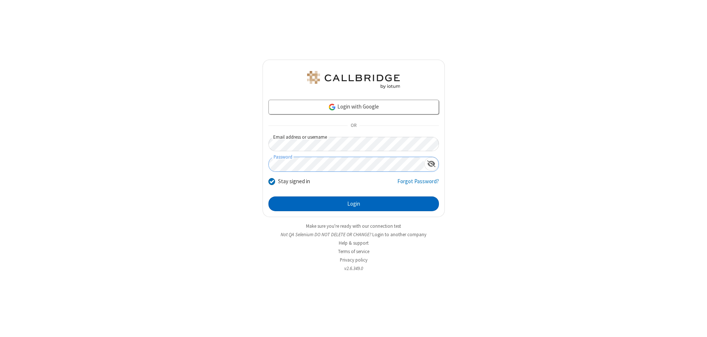
click at [353, 204] on button "Login" at bounding box center [353, 204] width 170 height 15
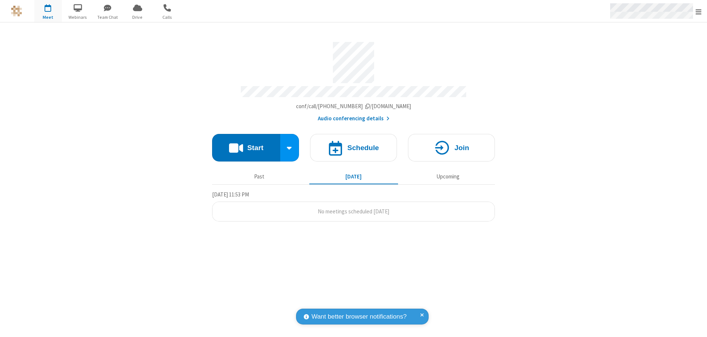
click at [698, 11] on span "Open menu" at bounding box center [699, 11] width 6 height 7
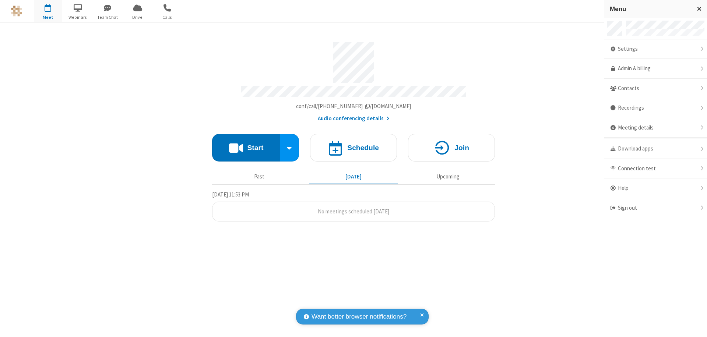
click at [655, 49] on div "Settings" at bounding box center [655, 49] width 103 height 20
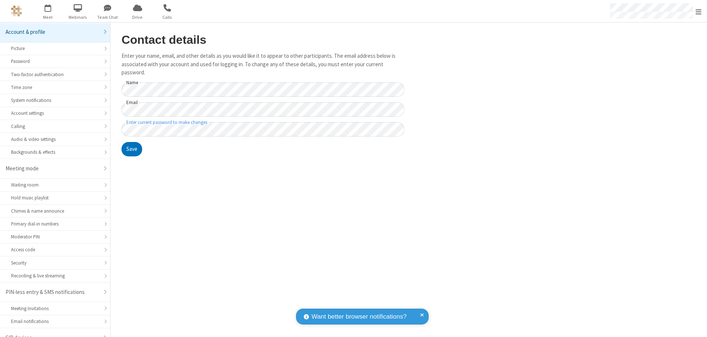
scroll to position [10, 0]
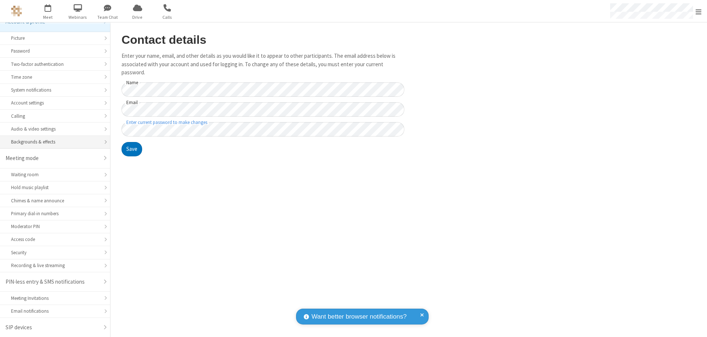
click at [52, 142] on div "Backgrounds & effects" at bounding box center [55, 141] width 88 height 7
